Goal: Navigation & Orientation: Find specific page/section

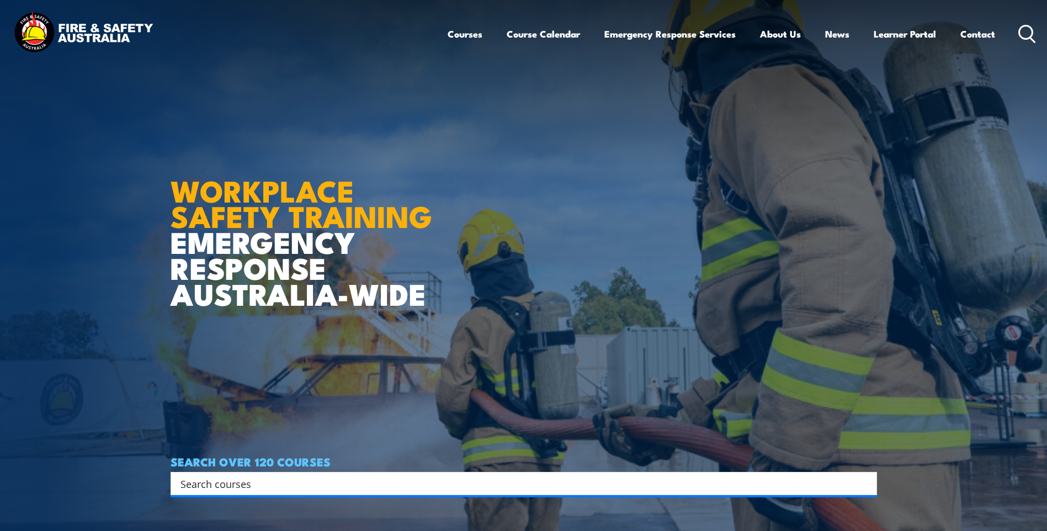
click at [911, 35] on link "Learner Portal" at bounding box center [904, 33] width 62 height 29
click at [973, 38] on link "Contact" at bounding box center [977, 33] width 35 height 29
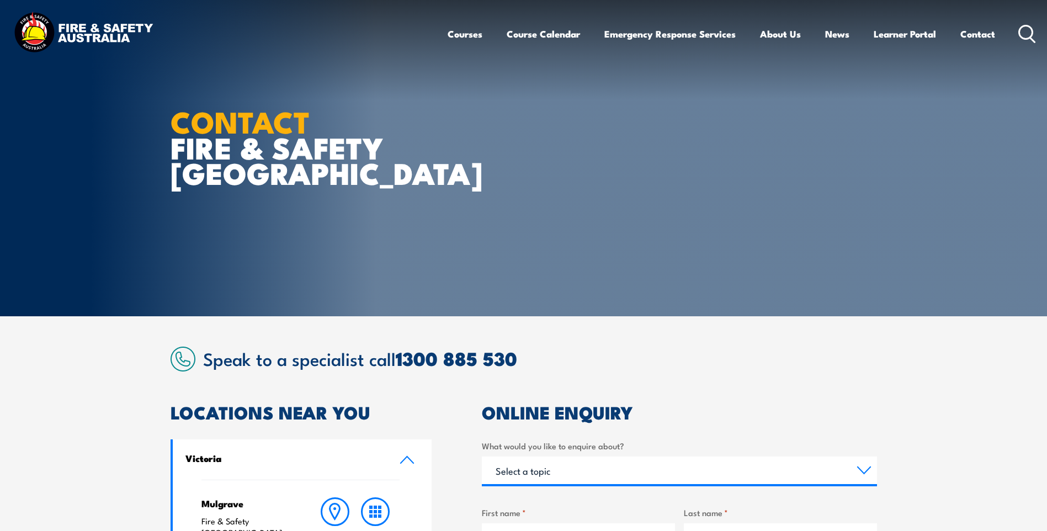
click at [110, 26] on img at bounding box center [83, 33] width 145 height 47
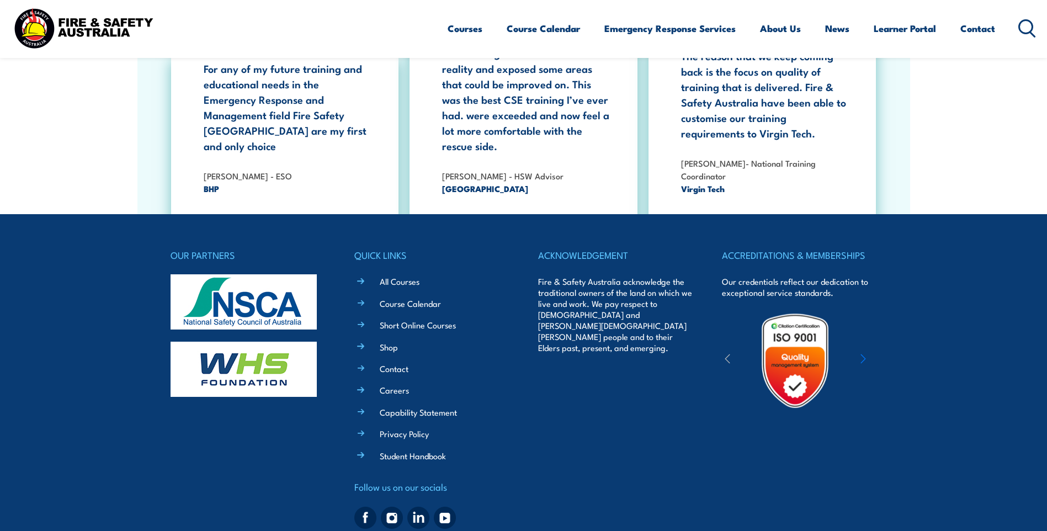
scroll to position [2019, 0]
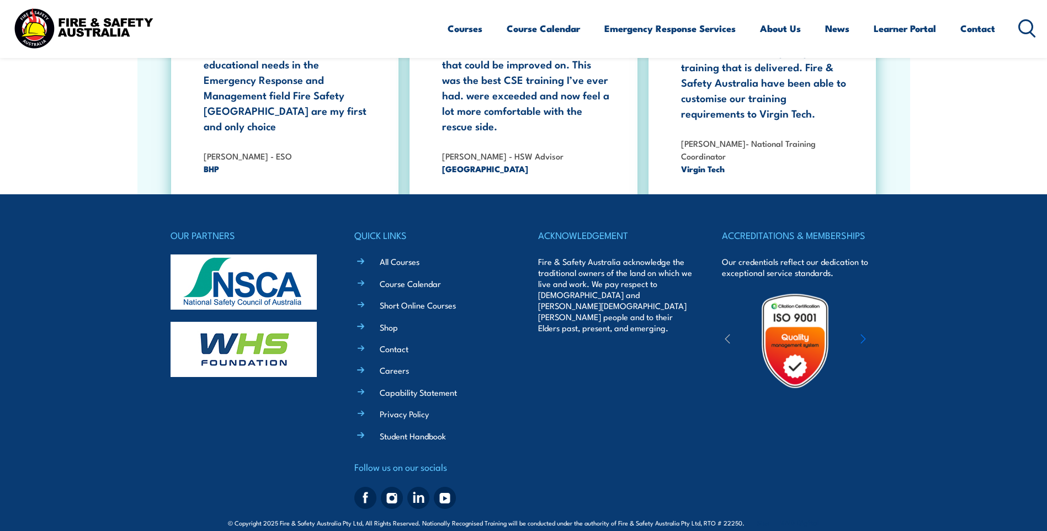
click at [414, 278] on link "Course Calendar" at bounding box center [410, 284] width 61 height 12
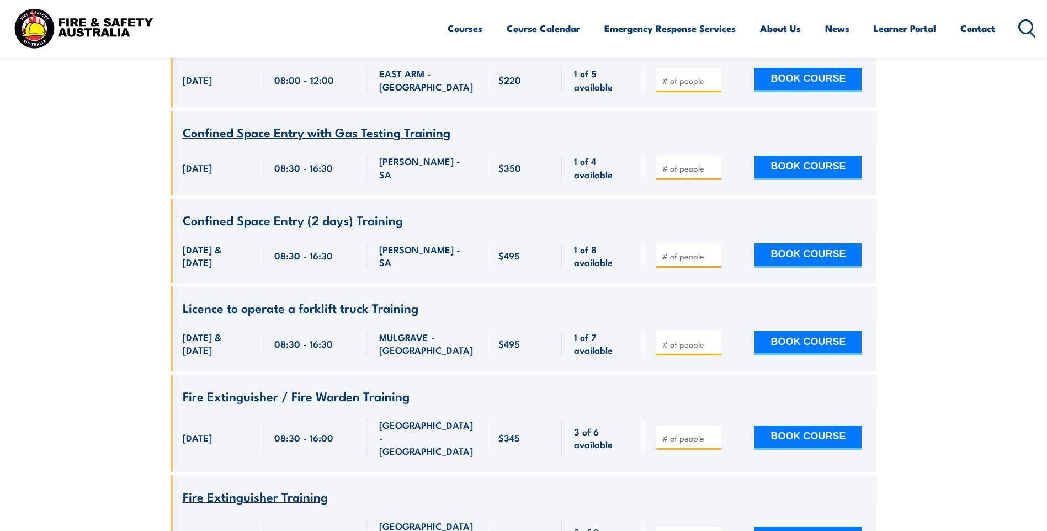
scroll to position [2372, 0]
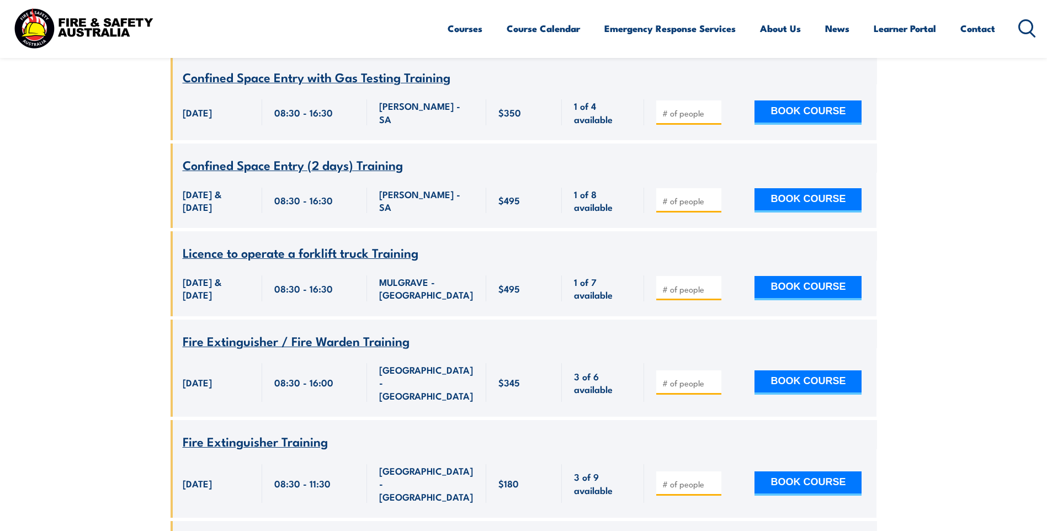
drag, startPoint x: 910, startPoint y: 118, endPoint x: 943, endPoint y: 3, distance: 119.4
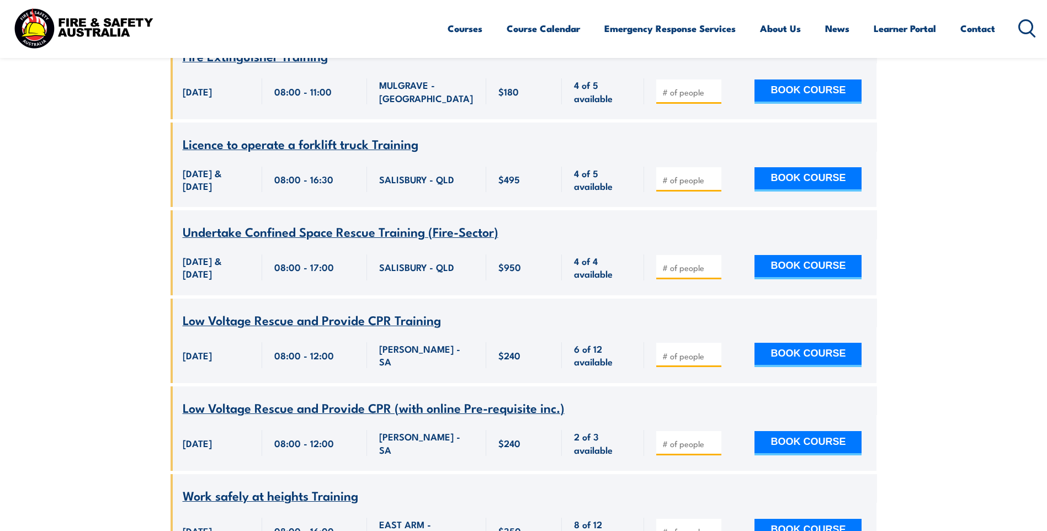
scroll to position [0, 0]
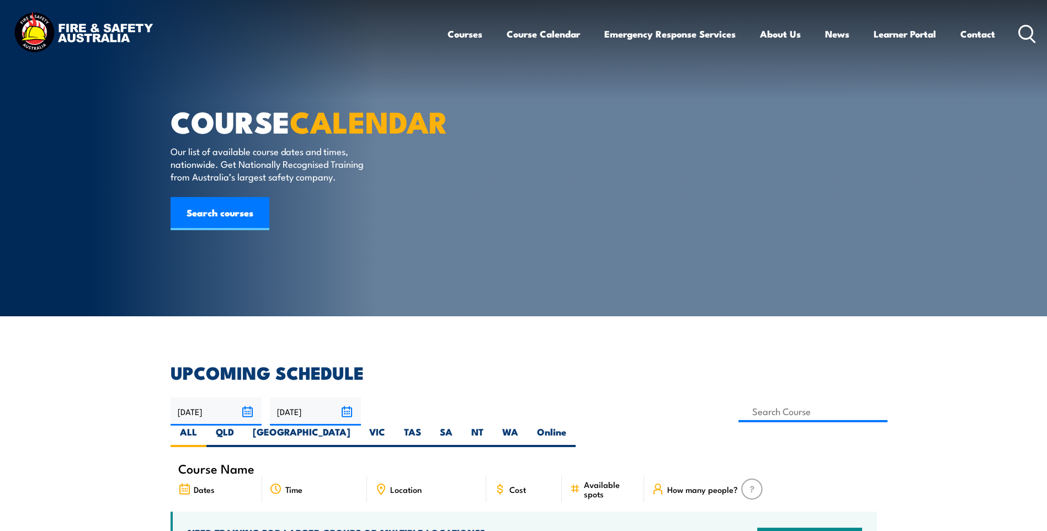
click at [0, 0] on link "Safety Advisers" at bounding box center [0, 0] width 0 height 0
